Goal: Task Accomplishment & Management: Complete application form

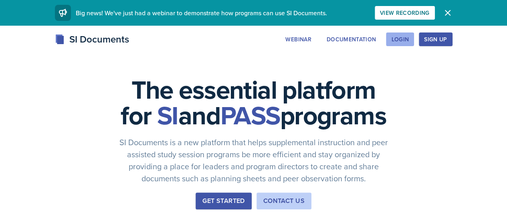
click at [409, 38] on div "Login" at bounding box center [400, 39] width 18 height 6
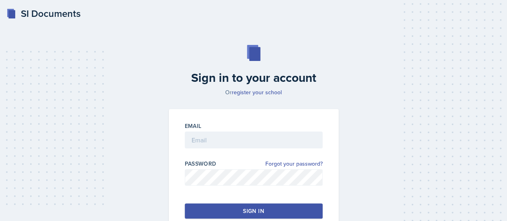
click at [253, 149] on div at bounding box center [254, 152] width 138 height 8
click at [253, 145] on input "email" at bounding box center [254, 139] width 138 height 17
type input "arogunjod1@gator.uhd.edu"
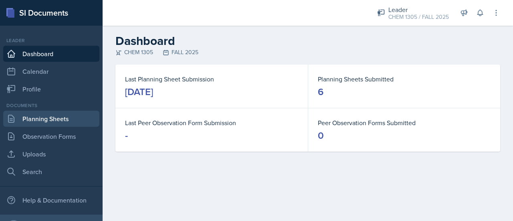
click at [46, 126] on link "Planning Sheets" at bounding box center [51, 119] width 96 height 16
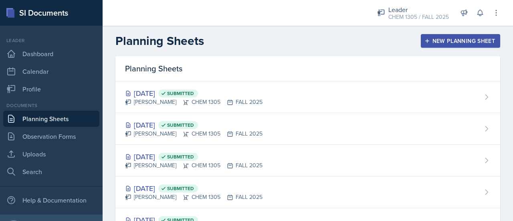
click at [432, 42] on div "New Planning Sheet" at bounding box center [460, 41] width 69 height 6
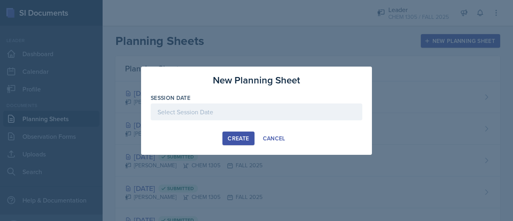
click at [227, 115] on div at bounding box center [257, 111] width 212 height 17
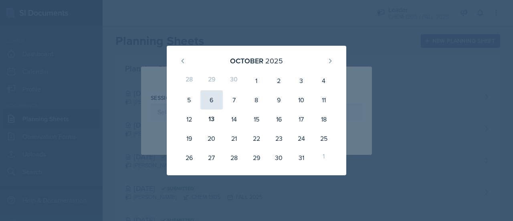
click at [216, 97] on div "6" at bounding box center [211, 99] width 22 height 19
type input "October 6th, 2025"
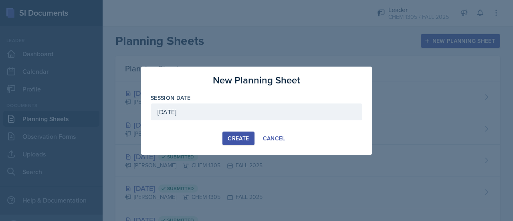
click at [233, 141] on div "Create" at bounding box center [238, 138] width 21 height 6
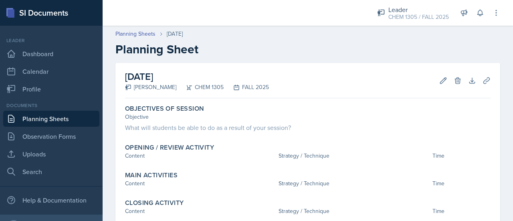
click at [58, 114] on link "Planning Sheets" at bounding box center [51, 119] width 96 height 16
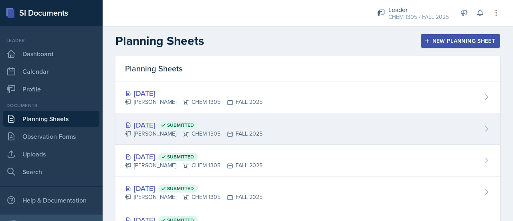
click at [159, 135] on div "Dorothy Arogunjo CHEM 1305 FALL 2025" at bounding box center [193, 133] width 137 height 8
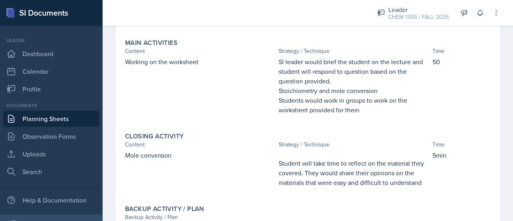
scroll to position [182, 0]
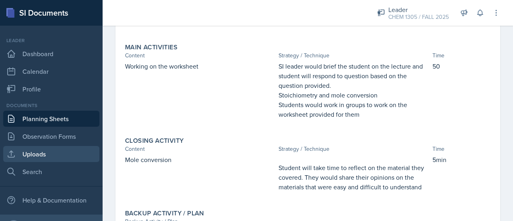
click at [38, 157] on link "Uploads" at bounding box center [51, 154] width 96 height 16
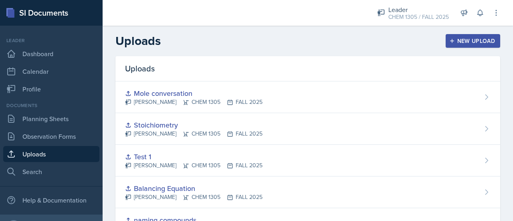
click at [474, 38] on div "New Upload" at bounding box center [473, 41] width 44 height 6
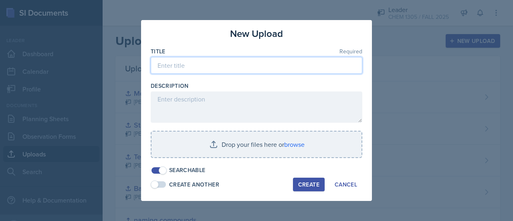
click at [313, 61] on input at bounding box center [257, 65] width 212 height 17
type input "Gas law"
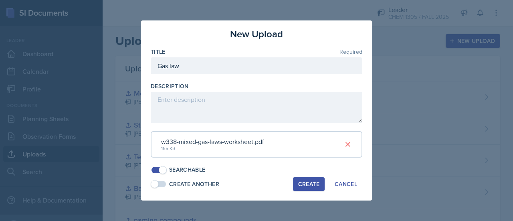
click at [317, 184] on div "Create" at bounding box center [308, 184] width 21 height 6
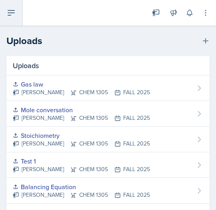
click at [20, 18] on button at bounding box center [11, 13] width 23 height 26
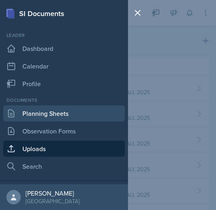
click at [42, 110] on link "Planning Sheets" at bounding box center [64, 113] width 122 height 16
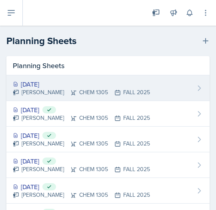
click at [49, 87] on div "Oct 6th, 2025" at bounding box center [81, 84] width 137 height 10
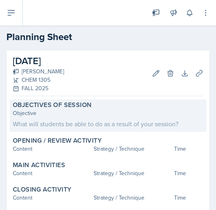
click at [161, 120] on div "What will students be able to do as a result of your session?" at bounding box center [108, 124] width 191 height 10
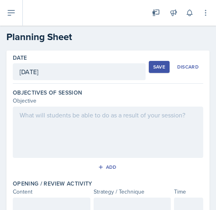
click at [161, 120] on div at bounding box center [108, 132] width 191 height 51
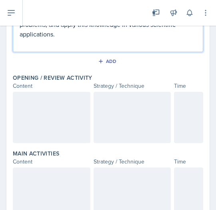
scroll to position [140, 0]
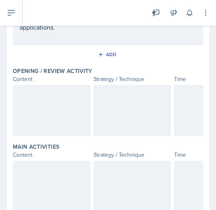
click at [121, 93] on p at bounding box center [133, 94] width 64 height 10
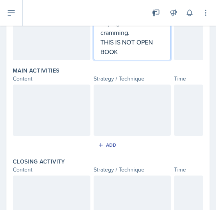
scroll to position [315, 0]
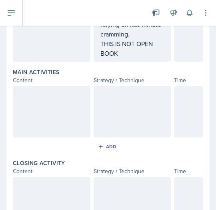
click at [138, 98] on div at bounding box center [133, 111] width 78 height 51
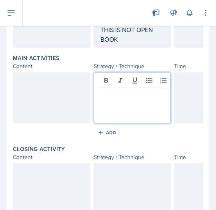
scroll to position [329, 0]
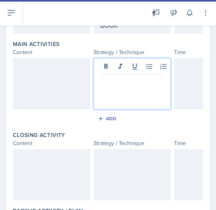
paste div
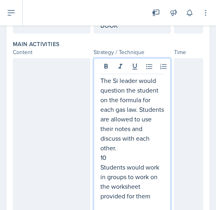
click at [109, 158] on p "10" at bounding box center [133, 158] width 64 height 10
click at [174, 90] on div at bounding box center [188, 136] width 29 height 156
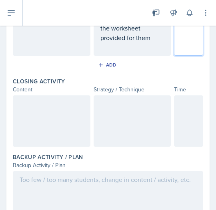
scroll to position [474, 0]
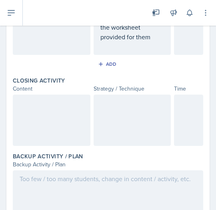
click at [129, 107] on div at bounding box center [133, 120] width 78 height 51
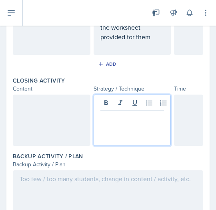
scroll to position [488, 0]
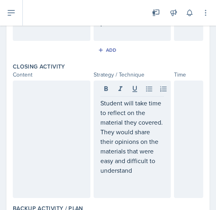
click at [194, 97] on div at bounding box center [188, 139] width 29 height 117
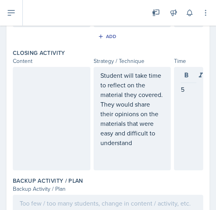
scroll to position [563, 0]
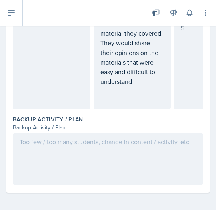
click at [58, 140] on div at bounding box center [108, 158] width 191 height 51
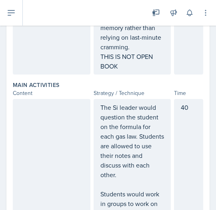
scroll to position [288, 0]
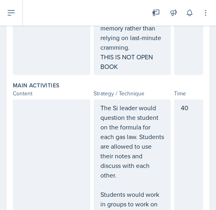
click at [3, 126] on div "Date October 6th, 2025 October 2025 28 29 30 1 2 3 4 5 6 7 8 9 10 11 12 13 14 1…" at bounding box center [108, 134] width 216 height 743
click at [39, 120] on div at bounding box center [52, 170] width 78 height 142
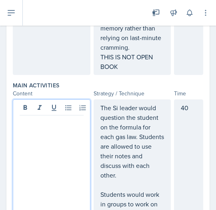
scroll to position [302, 0]
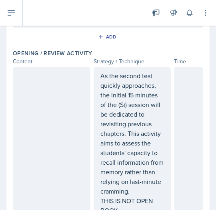
click at [39, 120] on div at bounding box center [52, 143] width 78 height 152
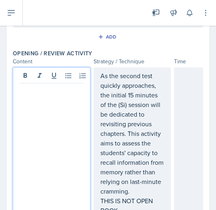
scroll to position [158, 0]
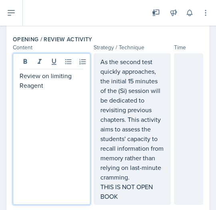
click at [186, 97] on div at bounding box center [188, 129] width 29 height 152
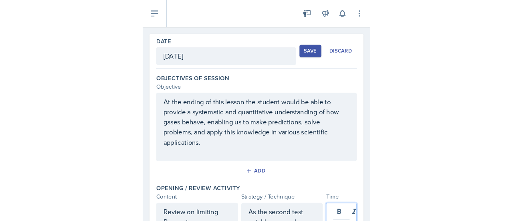
scroll to position [0, 0]
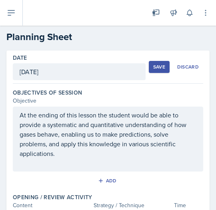
click at [155, 69] on div "Save" at bounding box center [160, 67] width 12 height 6
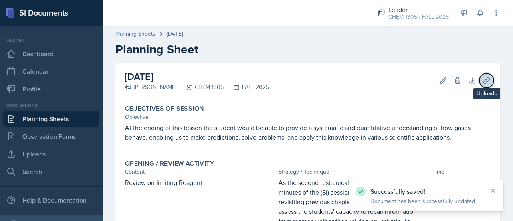
click at [479, 85] on button "Uploads" at bounding box center [486, 80] width 14 height 14
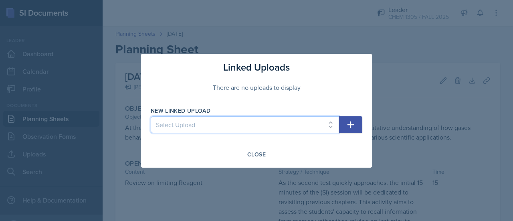
click at [308, 129] on select "Select Upload Dimensional Analysis naming compounds Balancing Equation Test 1 S…" at bounding box center [245, 124] width 188 height 17
select select "6884f26a-93aa-4daa-bc4e-7ac489323c7a"
click at [151, 116] on select "Select Upload Dimensional Analysis naming compounds Balancing Equation Test 1 S…" at bounding box center [245, 124] width 188 height 17
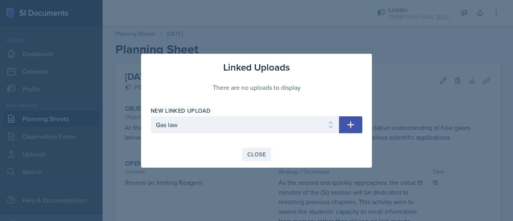
click at [258, 151] on div "Close" at bounding box center [256, 154] width 18 height 6
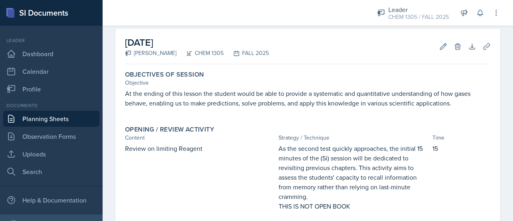
scroll to position [34, 0]
click at [479, 46] on button "Uploads" at bounding box center [486, 46] width 14 height 14
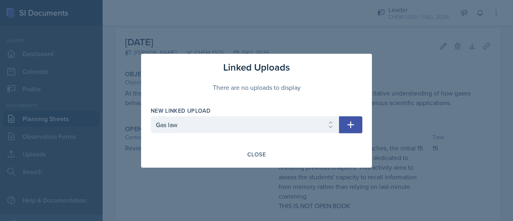
click at [353, 125] on icon "button" at bounding box center [351, 125] width 10 height 10
select select
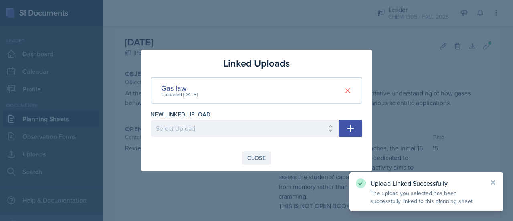
click at [249, 161] on div "Close" at bounding box center [256, 158] width 18 height 6
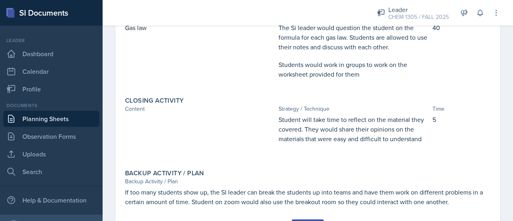
scroll to position [290, 0]
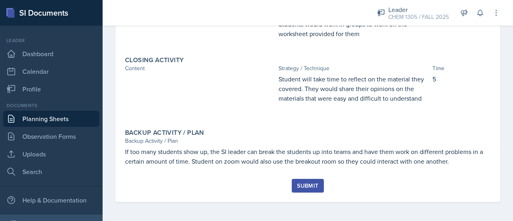
click at [299, 187] on div "Submit" at bounding box center [307, 185] width 21 height 6
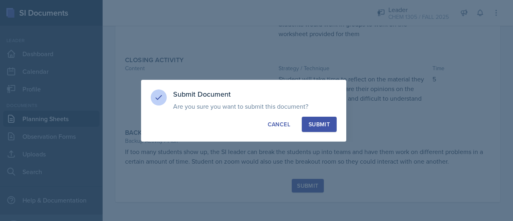
click at [322, 119] on button "Submit" at bounding box center [319, 124] width 35 height 15
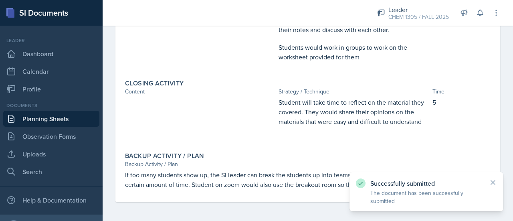
scroll to position [0, 0]
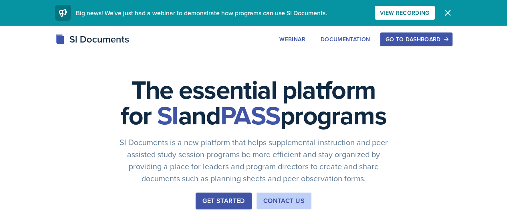
click at [436, 37] on div "Go to Dashboard" at bounding box center [416, 39] width 62 height 6
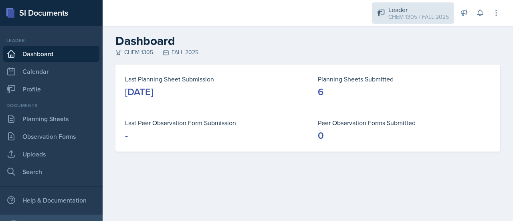
click at [398, 20] on div "CHEM 1305 / FALL 2025" at bounding box center [418, 17] width 61 height 8
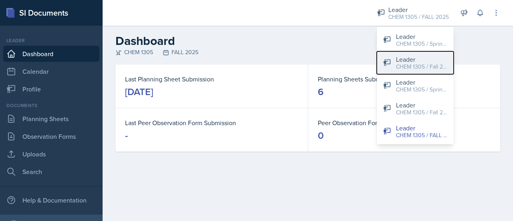
click at [419, 65] on div "CHEM 1305 / Fall 2023" at bounding box center [421, 67] width 51 height 8
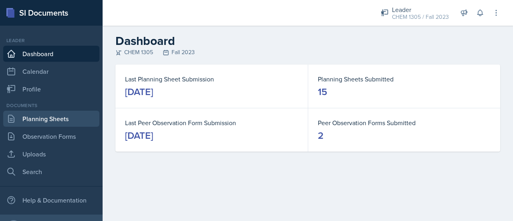
click at [55, 123] on link "Planning Sheets" at bounding box center [51, 119] width 96 height 16
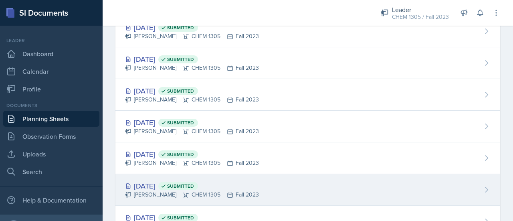
scroll to position [301, 0]
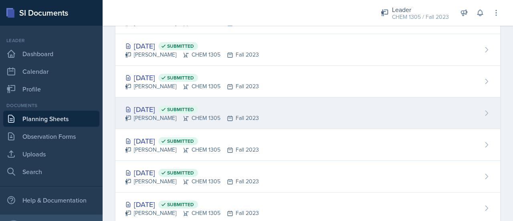
click at [173, 104] on div "[DATE] Submitted" at bounding box center [192, 109] width 134 height 11
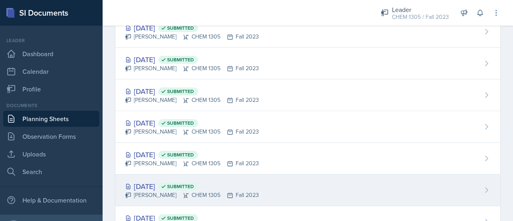
scroll to position [284, 0]
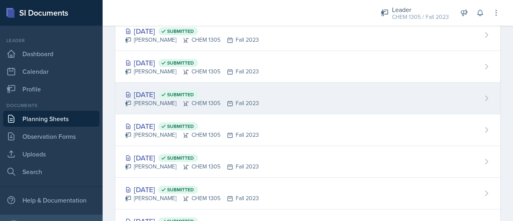
click at [165, 100] on div "[PERSON_NAME] CHEM 1305 Fall 2023" at bounding box center [192, 103] width 134 height 8
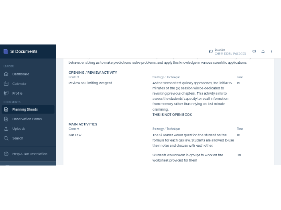
scroll to position [105, 0]
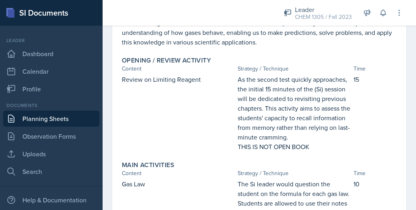
click at [0, 26] on nav "Leader Dashboard Calendar Profile Documents Planning Sheets Observation Forms U…" at bounding box center [51, 120] width 103 height 189
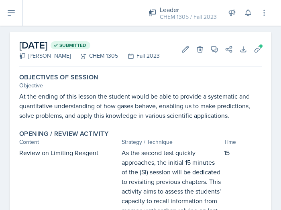
scroll to position [30, 0]
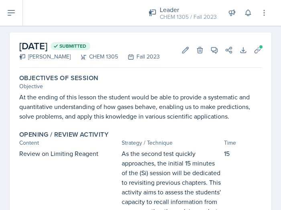
click at [22, 94] on p "At the ending of this lesson the student would be able to provide a systematic …" at bounding box center [140, 106] width 242 height 29
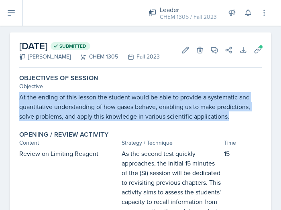
drag, startPoint x: 19, startPoint y: 94, endPoint x: 252, endPoint y: 117, distance: 233.6
click at [252, 117] on p "At the ending of this lesson the student would be able to provide a systematic …" at bounding box center [140, 106] width 242 height 29
copy p "At the ending of this lesson the student would be able to provide a systematic …"
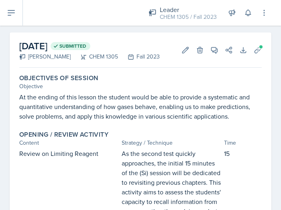
drag, startPoint x: 88, startPoint y: 136, endPoint x: 73, endPoint y: 127, distance: 17.8
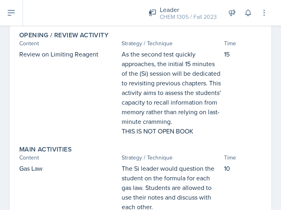
scroll to position [130, 0]
drag, startPoint x: 116, startPoint y: 56, endPoint x: 193, endPoint y: 143, distance: 115.8
click at [193, 135] on div "Review on Limiting Reagent As the second test quickly approaches, the initial 1…" at bounding box center [140, 92] width 242 height 87
copy div "As the second test quickly approaches, the initial 15 minutes of the (Si) sessi…"
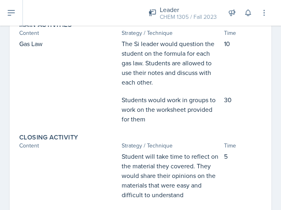
scroll to position [255, 0]
click at [125, 59] on p "The Si leader would question the student on the formula for each gas law. Stude…" at bounding box center [170, 63] width 99 height 48
click at [111, 37] on div "Content" at bounding box center [68, 33] width 99 height 8
drag, startPoint x: 115, startPoint y: 56, endPoint x: 175, endPoint y: 135, distance: 99.3
click at [175, 127] on div "Main Activities Content Strategy / Technique Time Gas Law The Si leader would q…" at bounding box center [140, 72] width 249 height 109
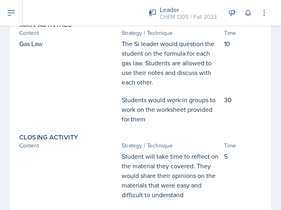
copy div "The Si leader would question the student on the formula for each gas law. Stude…"
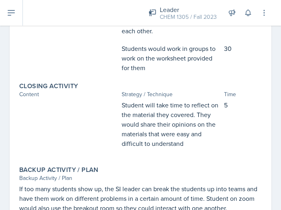
click at [117, 115] on div "Student will take time to reflect on the material they covered. They would shar…" at bounding box center [140, 128] width 242 height 56
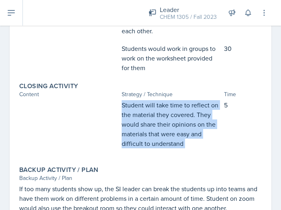
drag, startPoint x: 117, startPoint y: 115, endPoint x: 185, endPoint y: 163, distance: 82.8
click at [185, 156] on div "Student will take time to reflect on the material they covered. They would shar…" at bounding box center [140, 128] width 242 height 56
copy div "Student will take time to reflect on the material they covered. They would shar…"
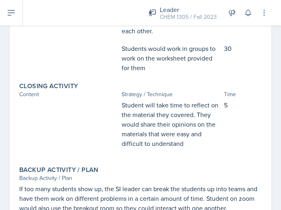
click at [228, 110] on p "5" at bounding box center [243, 105] width 38 height 10
drag, startPoint x: 228, startPoint y: 115, endPoint x: 204, endPoint y: 117, distance: 24.1
click at [204, 117] on div "Student will take time to reflect on the material they covered. They would shar…" at bounding box center [140, 128] width 242 height 56
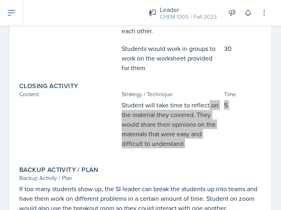
scroll to position [358, 0]
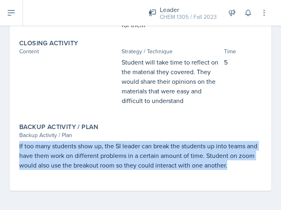
drag, startPoint x: 13, startPoint y: 148, endPoint x: 158, endPoint y: 186, distance: 149.8
copy p "If too many students show up, the SI leader can break the students up into team…"
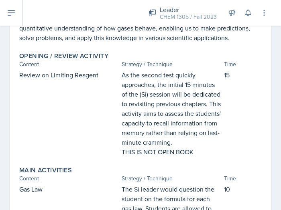
scroll to position [0, 0]
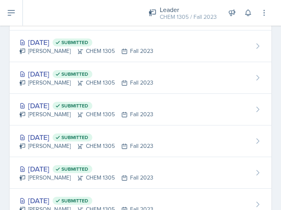
scroll to position [241, 0]
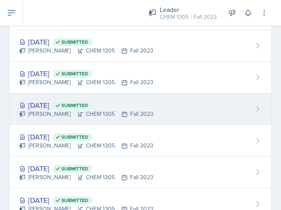
click at [67, 112] on div "[PERSON_NAME] CHEM 1305 Fall 2023" at bounding box center [86, 114] width 134 height 8
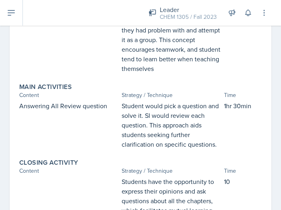
scroll to position [192, 0]
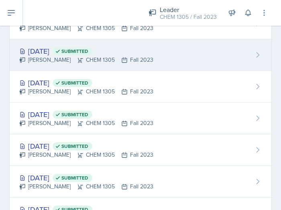
scroll to position [227, 0]
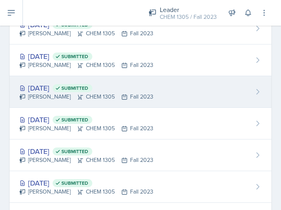
click at [66, 93] on div "[PERSON_NAME] CHEM 1305 Fall 2023" at bounding box center [86, 97] width 134 height 8
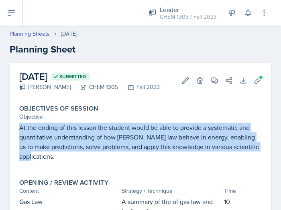
drag, startPoint x: 13, startPoint y: 126, endPoint x: 67, endPoint y: 160, distance: 63.9
copy p "At the ending of this lesson the student would be able to provide a systematic …"
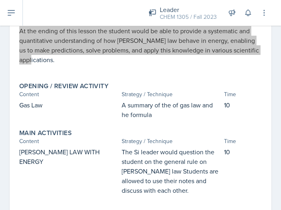
scroll to position [97, 0]
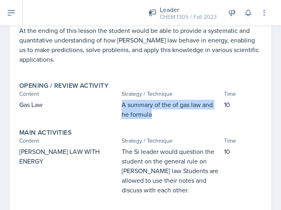
drag, startPoint x: 116, startPoint y: 104, endPoint x: 167, endPoint y: 118, distance: 52.3
click at [167, 118] on div "Gas Law A summary of the of gas law and he formula 10" at bounding box center [140, 109] width 242 height 19
copy div "A summary of the of gas law and he formula"
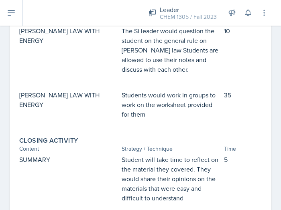
scroll to position [218, 0]
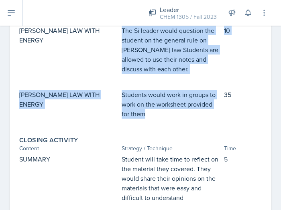
drag, startPoint x: 118, startPoint y: 32, endPoint x: 163, endPoint y: 128, distance: 106.0
click at [163, 128] on div "Main Activities Content Strategy / Technique Time [PERSON_NAME] LAW WITH ENERGY…" at bounding box center [140, 66] width 249 height 125
copy div "The Si leader would question the student on the general rule on [PERSON_NAME] l…"
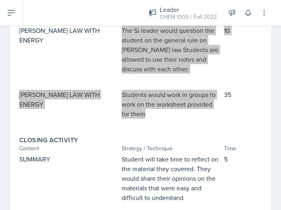
scroll to position [267, 0]
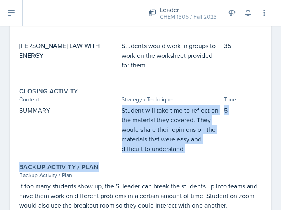
drag, startPoint x: 118, startPoint y: 107, endPoint x: 184, endPoint y: 158, distance: 84.0
click at [184, 158] on div "Objectives of Session Objective At the ending of this lesson the student would …" at bounding box center [140, 32] width 242 height 396
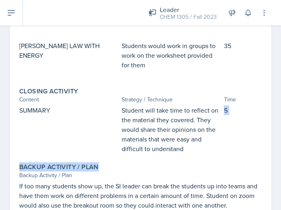
drag, startPoint x: 184, startPoint y: 158, endPoint x: 185, endPoint y: 150, distance: 8.4
click at [185, 150] on div "Objectives of Session Objective At the ending of this lesson the student would …" at bounding box center [140, 32] width 242 height 396
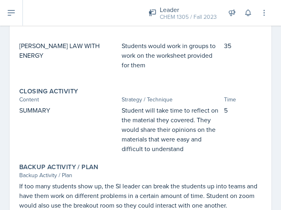
click at [166, 142] on p "Student will take time to reflect on the material they covered. They would shar…" at bounding box center [170, 129] width 99 height 48
drag, startPoint x: 185, startPoint y: 149, endPoint x: 110, endPoint y: 111, distance: 84.2
click at [110, 111] on div "SUMMARY Student will take time to reflect on the material they covered. They wo…" at bounding box center [140, 129] width 242 height 48
copy div "Student will take time to reflect on the material they covered. They would shar…"
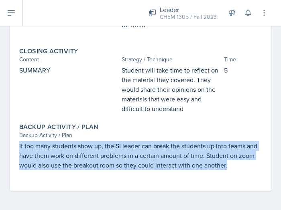
drag, startPoint x: 16, startPoint y: 145, endPoint x: 226, endPoint y: 170, distance: 211.1
click at [226, 170] on div "Backup Activity / Plan Backup Activity / Plan If too many students show up, the…" at bounding box center [140, 150] width 249 height 61
copy p "If too many students show up, the SI leader can break the students up into team…"
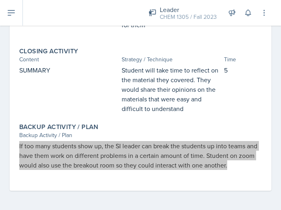
scroll to position [0, 0]
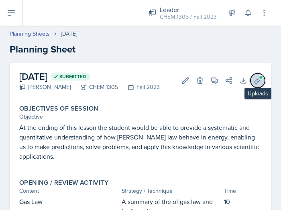
click at [252, 76] on button "Uploads" at bounding box center [257, 80] width 14 height 14
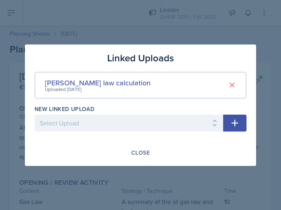
click at [176, 20] on div at bounding box center [140, 105] width 281 height 210
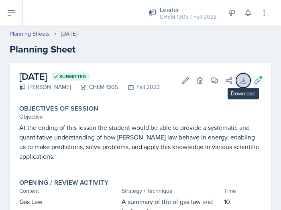
click at [239, 81] on icon at bounding box center [243, 81] width 8 height 8
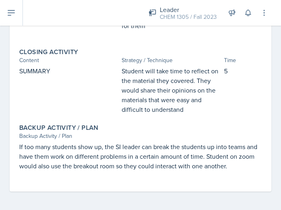
scroll to position [307, 0]
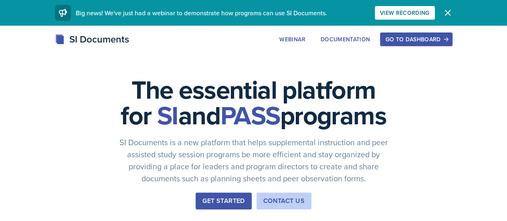
click at [447, 40] on div "Go to Dashboard" at bounding box center [416, 39] width 62 height 6
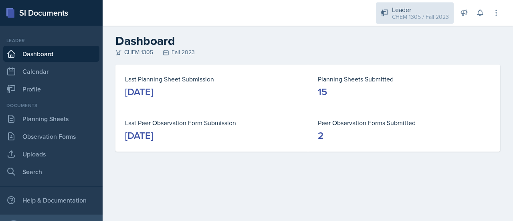
click at [397, 20] on div "CHEM 1305 / Fall 2023" at bounding box center [420, 17] width 57 height 8
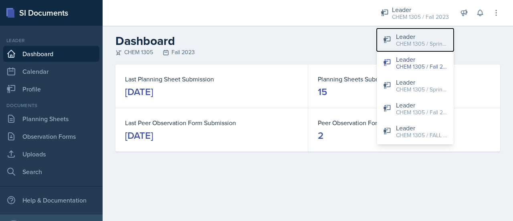
click at [434, 45] on div "CHEM 1305 / Spring 2025" at bounding box center [421, 44] width 51 height 8
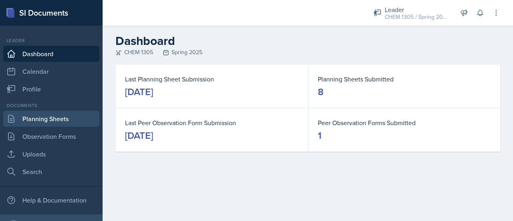
click at [44, 117] on link "Planning Sheets" at bounding box center [51, 119] width 96 height 16
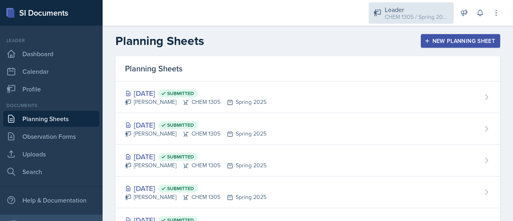
click at [419, 11] on div "Leader" at bounding box center [417, 10] width 64 height 10
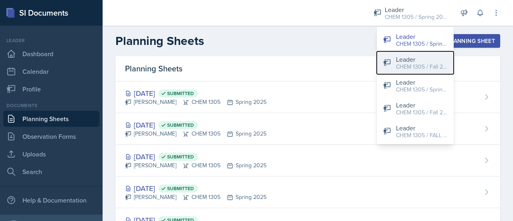
click at [413, 60] on div "Leader" at bounding box center [421, 60] width 51 height 10
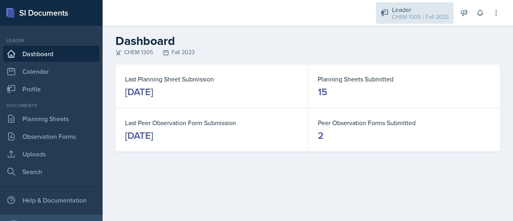
click at [397, 15] on div "CHEM 1305 / Fall 2023" at bounding box center [420, 17] width 57 height 8
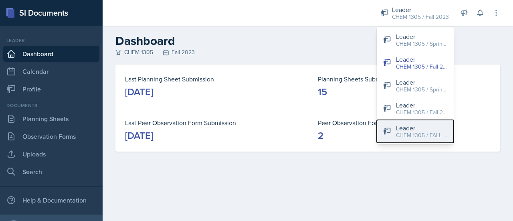
click at [414, 134] on div "CHEM 1305 / FALL 2025" at bounding box center [421, 135] width 51 height 8
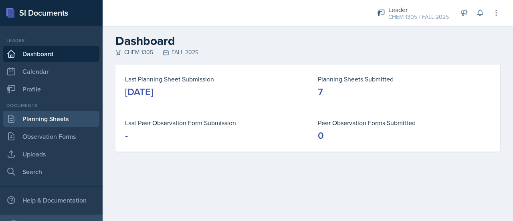
click at [60, 116] on link "Planning Sheets" at bounding box center [51, 119] width 96 height 16
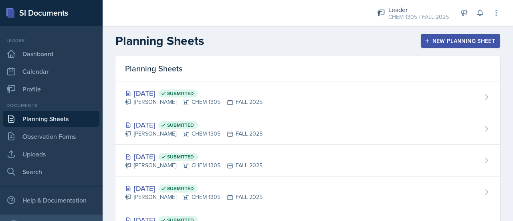
click at [430, 35] on button "New Planning Sheet" at bounding box center [460, 41] width 79 height 14
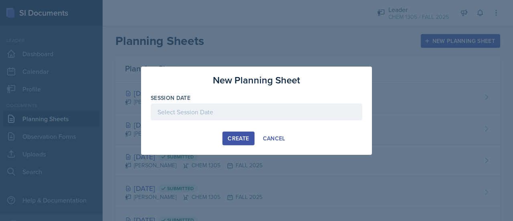
click at [234, 105] on div at bounding box center [257, 111] width 212 height 17
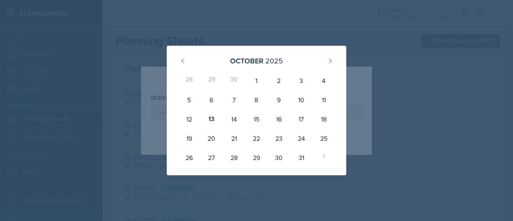
click at [181, 15] on div at bounding box center [256, 110] width 513 height 221
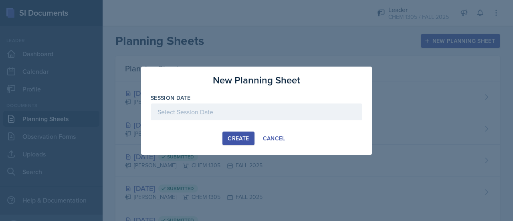
click at [172, 56] on div at bounding box center [256, 110] width 513 height 221
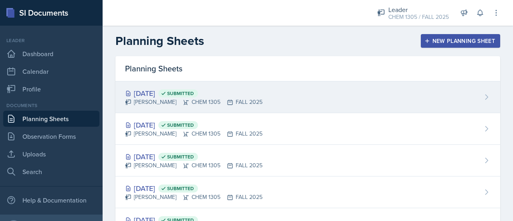
click at [150, 106] on div "Oct 6th, 2025 Submitted Dorothy Arogunjo CHEM 1305 FALL 2025" at bounding box center [307, 97] width 385 height 32
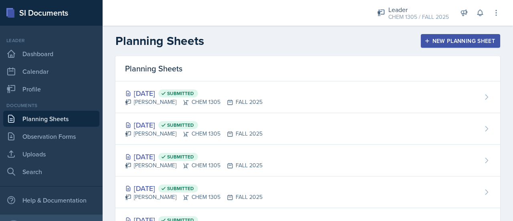
click at [441, 43] on div "New Planning Sheet" at bounding box center [460, 41] width 69 height 6
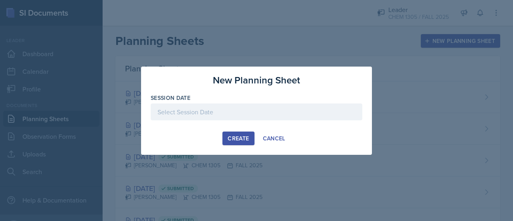
click at [222, 106] on div at bounding box center [257, 111] width 212 height 17
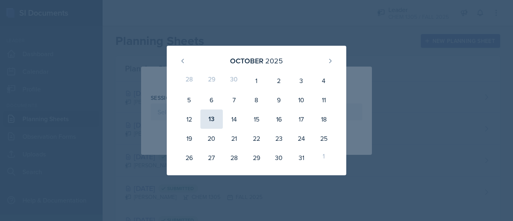
click at [208, 123] on div "13" at bounding box center [211, 118] width 22 height 19
type input "October 13th, 2025"
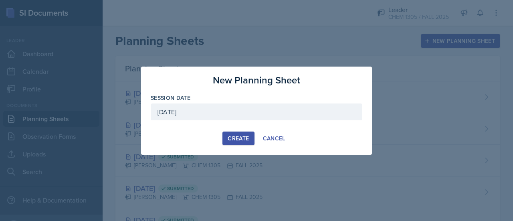
click at [237, 137] on div "Create" at bounding box center [238, 138] width 21 height 6
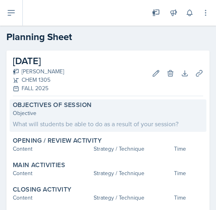
click at [100, 118] on div "Objective What will students be able to do as a result of your session?" at bounding box center [108, 119] width 191 height 20
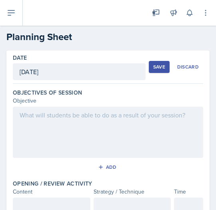
click at [79, 140] on div at bounding box center [108, 132] width 191 height 51
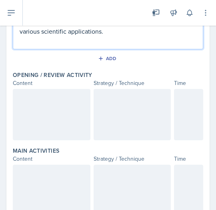
click at [46, 114] on div at bounding box center [52, 114] width 78 height 51
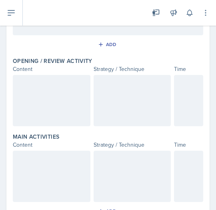
scroll to position [136, 0]
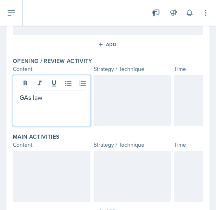
click at [24, 95] on p "GAs law" at bounding box center [52, 98] width 64 height 10
click at [127, 88] on div at bounding box center [133, 100] width 78 height 51
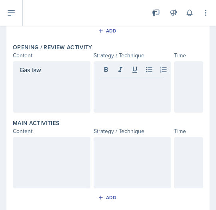
click at [118, 96] on div at bounding box center [133, 86] width 78 height 51
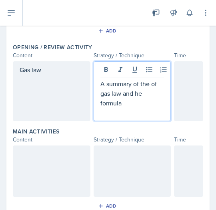
click at [184, 74] on div at bounding box center [188, 91] width 29 height 60
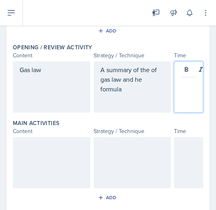
scroll to position [164, 0]
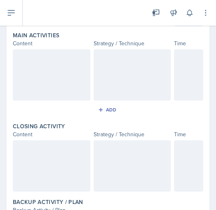
click at [46, 65] on div at bounding box center [52, 74] width 78 height 51
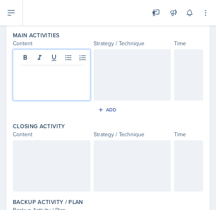
scroll to position [252, 0]
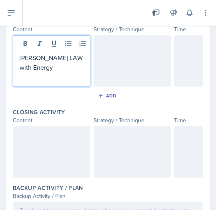
click at [26, 53] on p "HAss LAW with Energy" at bounding box center [52, 62] width 64 height 19
drag, startPoint x: 26, startPoint y: 53, endPoint x: 18, endPoint y: 65, distance: 14.6
click at [18, 65] on div "HAss LAW with Energy" at bounding box center [52, 60] width 78 height 51
click at [30, 55] on p "HAss LAW with Energy" at bounding box center [52, 62] width 64 height 19
click at [43, 58] on p "Hess LAW with Energy" at bounding box center [52, 62] width 64 height 19
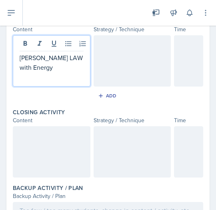
click at [49, 58] on p "Hess LAW with Energy" at bounding box center [52, 62] width 64 height 19
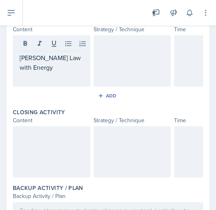
click at [118, 55] on div at bounding box center [133, 60] width 78 height 51
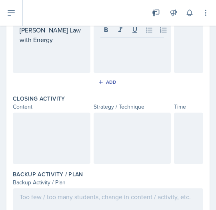
click at [127, 34] on div at bounding box center [133, 30] width 64 height 13
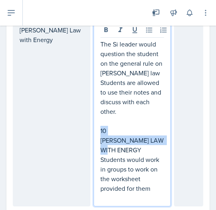
drag, startPoint x: 133, startPoint y: 146, endPoint x: 91, endPoint y: 129, distance: 46.4
click at [94, 129] on div "The Si leader would question the student on the general rule on Hess law Studen…" at bounding box center [133, 114] width 78 height 185
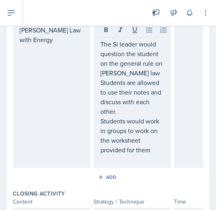
click at [184, 77] on div at bounding box center [188, 95] width 29 height 146
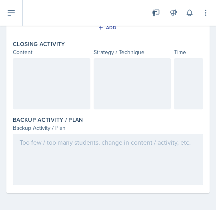
click at [53, 71] on div at bounding box center [52, 83] width 78 height 51
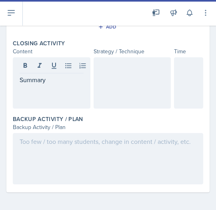
click at [144, 67] on div at bounding box center [133, 82] width 78 height 51
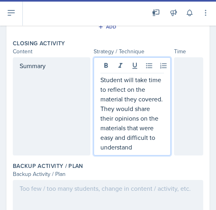
click at [192, 76] on div at bounding box center [188, 106] width 29 height 98
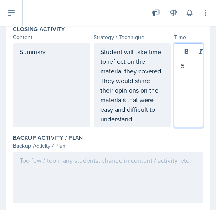
scroll to position [434, 0]
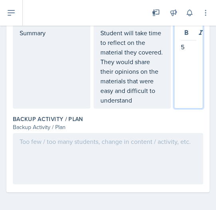
click at [139, 138] on div at bounding box center [108, 158] width 191 height 51
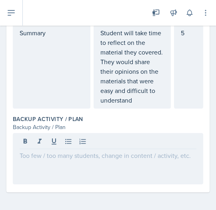
click at [174, 161] on div at bounding box center [108, 158] width 191 height 51
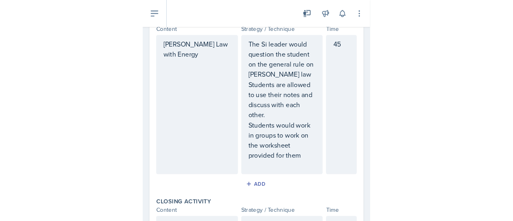
scroll to position [254, 0]
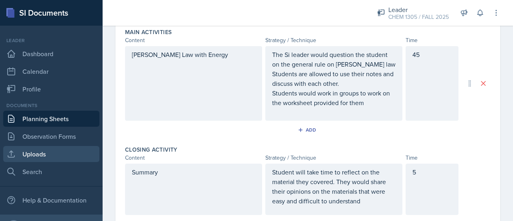
click at [43, 158] on link "Uploads" at bounding box center [51, 154] width 96 height 16
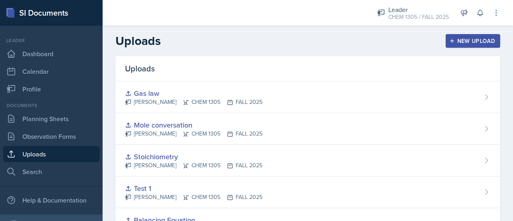
click at [469, 45] on button "New Upload" at bounding box center [473, 41] width 55 height 14
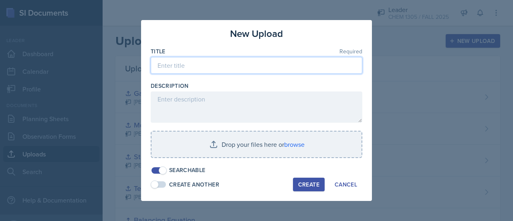
click at [321, 70] on input at bounding box center [257, 65] width 212 height 17
type input "Hess law"
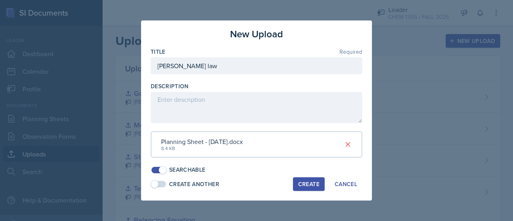
click at [296, 182] on button "Create" at bounding box center [309, 184] width 32 height 14
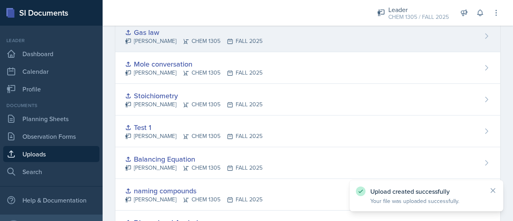
scroll to position [93, 0]
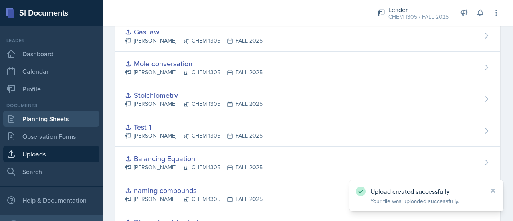
click at [70, 113] on link "Planning Sheets" at bounding box center [51, 119] width 96 height 16
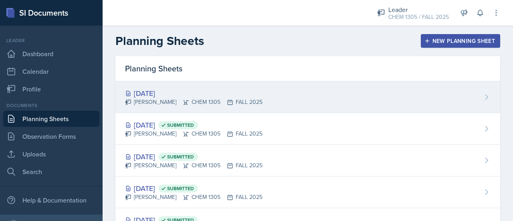
click at [178, 91] on div "Oct 13th, 2025" at bounding box center [193, 93] width 137 height 11
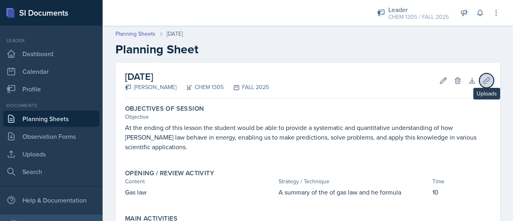
click at [479, 82] on button "Uploads" at bounding box center [486, 80] width 14 height 14
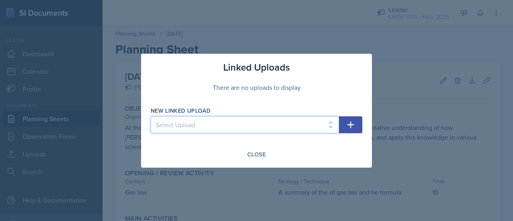
click at [327, 123] on select "Select Upload Dimensional Analysis naming compounds Balancing Equation Test 1 S…" at bounding box center [245, 124] width 188 height 17
click at [223, 118] on select "Select Upload Dimensional Analysis naming compounds Balancing Equation Test 1 S…" at bounding box center [245, 124] width 188 height 17
click at [317, 125] on select "Select Upload Dimensional Analysis naming compounds Balancing Equation Test 1 S…" at bounding box center [245, 124] width 188 height 17
select select "dcae51c1-acd1-42c2-9450-7dbad52c962e"
click at [151, 116] on select "Select Upload Dimensional Analysis naming compounds Balancing Equation Test 1 S…" at bounding box center [245, 124] width 188 height 17
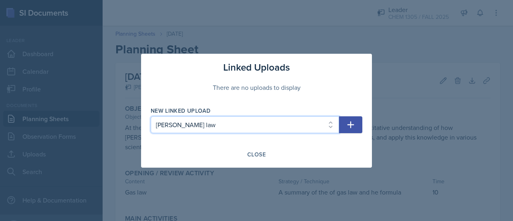
click at [339, 121] on select "Select Upload Dimensional Analysis naming compounds Balancing Equation Test 1 S…" at bounding box center [245, 124] width 188 height 17
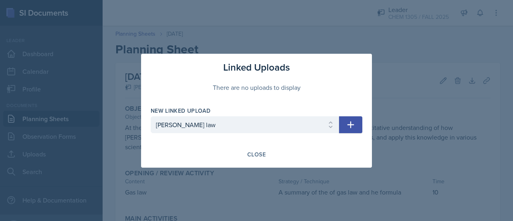
click at [356, 134] on div "New Linked Upload Select Upload Dimensional Analysis naming compounds Balancing…" at bounding box center [257, 124] width 212 height 34
click at [355, 128] on icon "button" at bounding box center [351, 125] width 10 height 10
select select
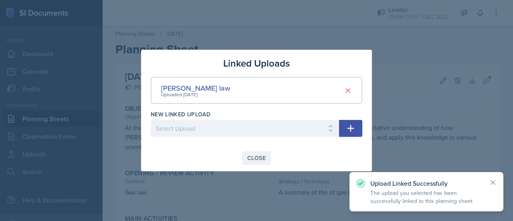
click at [253, 155] on div "Close" at bounding box center [256, 158] width 18 height 6
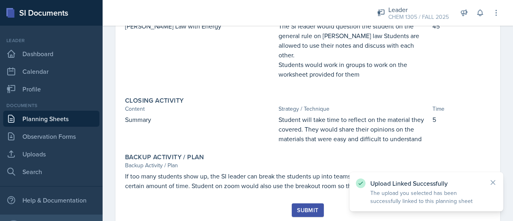
scroll to position [216, 0]
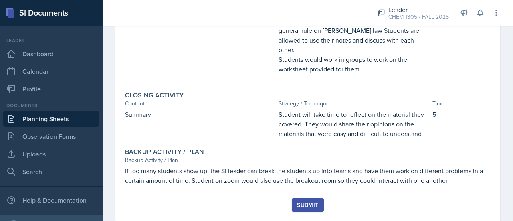
click at [308, 198] on button "Submit" at bounding box center [308, 205] width 32 height 14
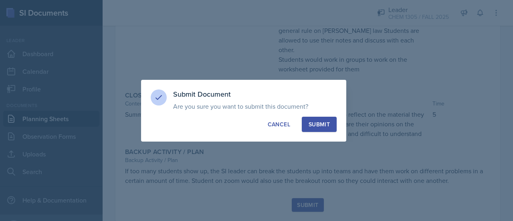
click at [322, 125] on div "Submit" at bounding box center [319, 124] width 21 height 8
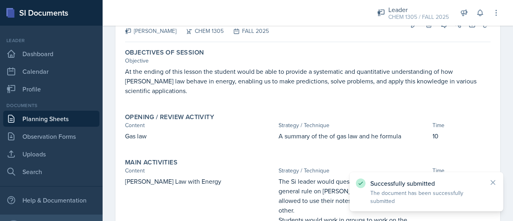
scroll to position [0, 0]
